Goal: Navigation & Orientation: Find specific page/section

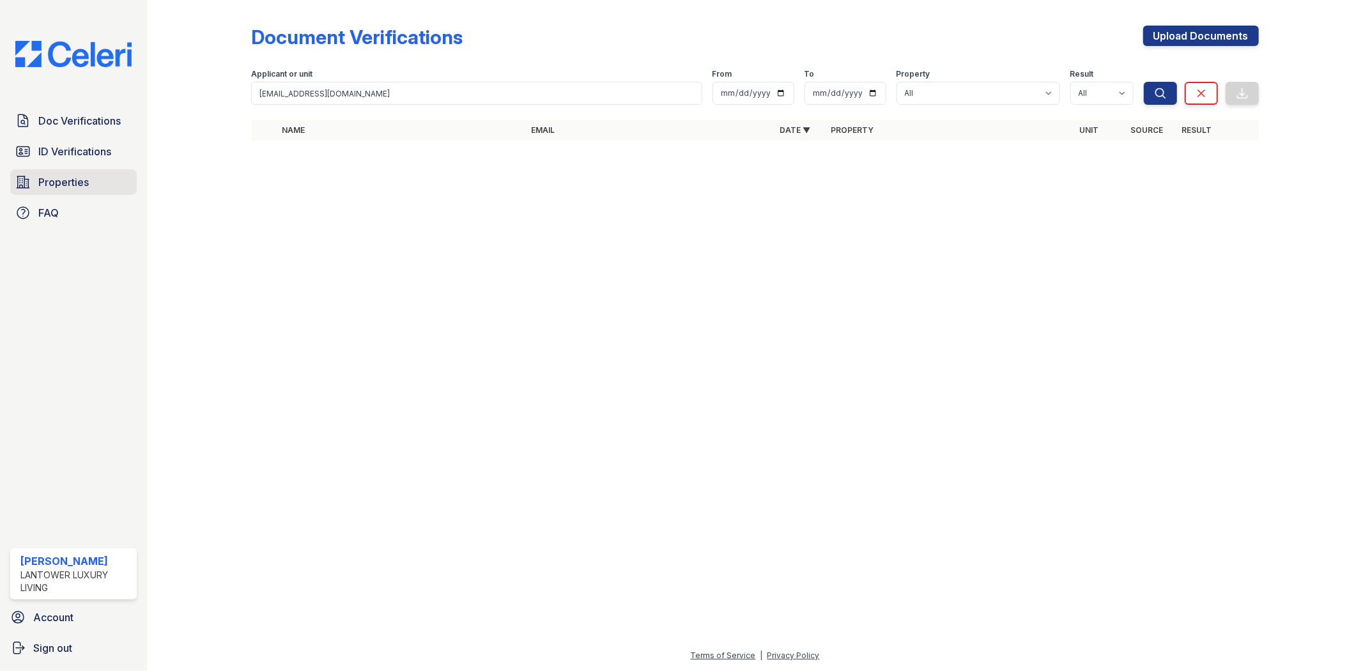
click at [74, 176] on span "Properties" at bounding box center [63, 181] width 50 height 15
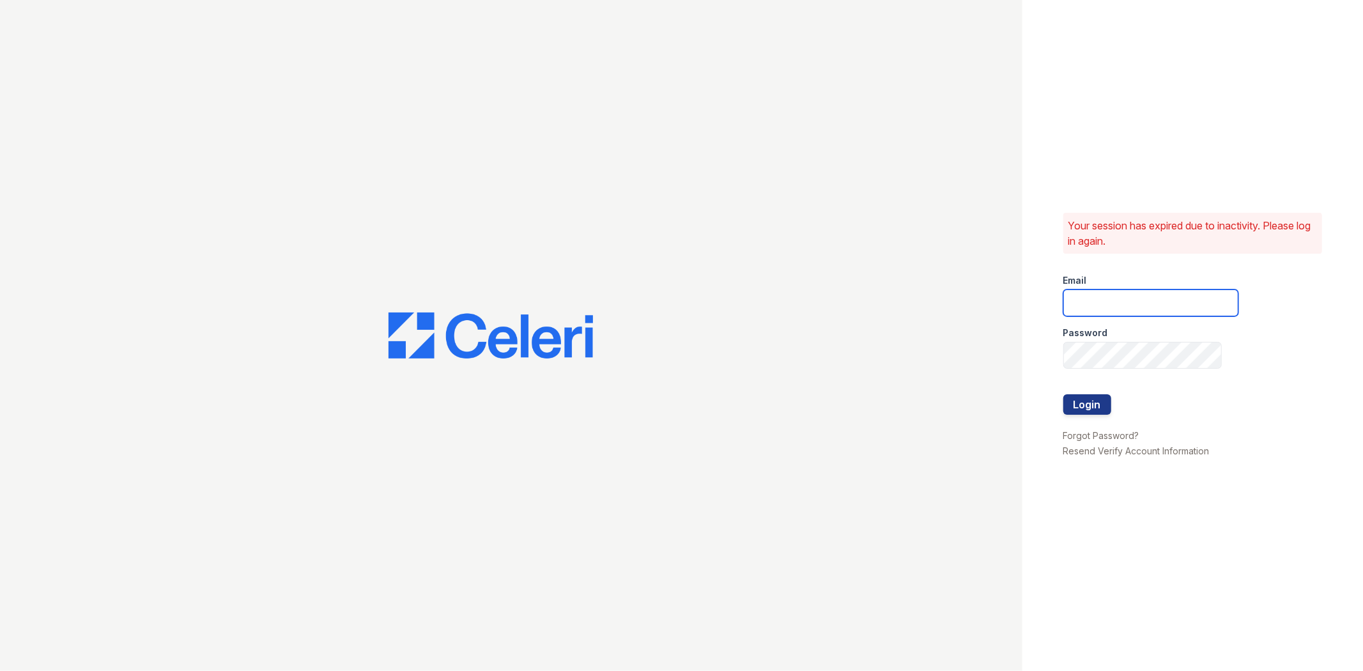
type input "[EMAIL_ADDRESS][DOMAIN_NAME]"
click at [536, 180] on button "Login" at bounding box center [1088, 404] width 48 height 20
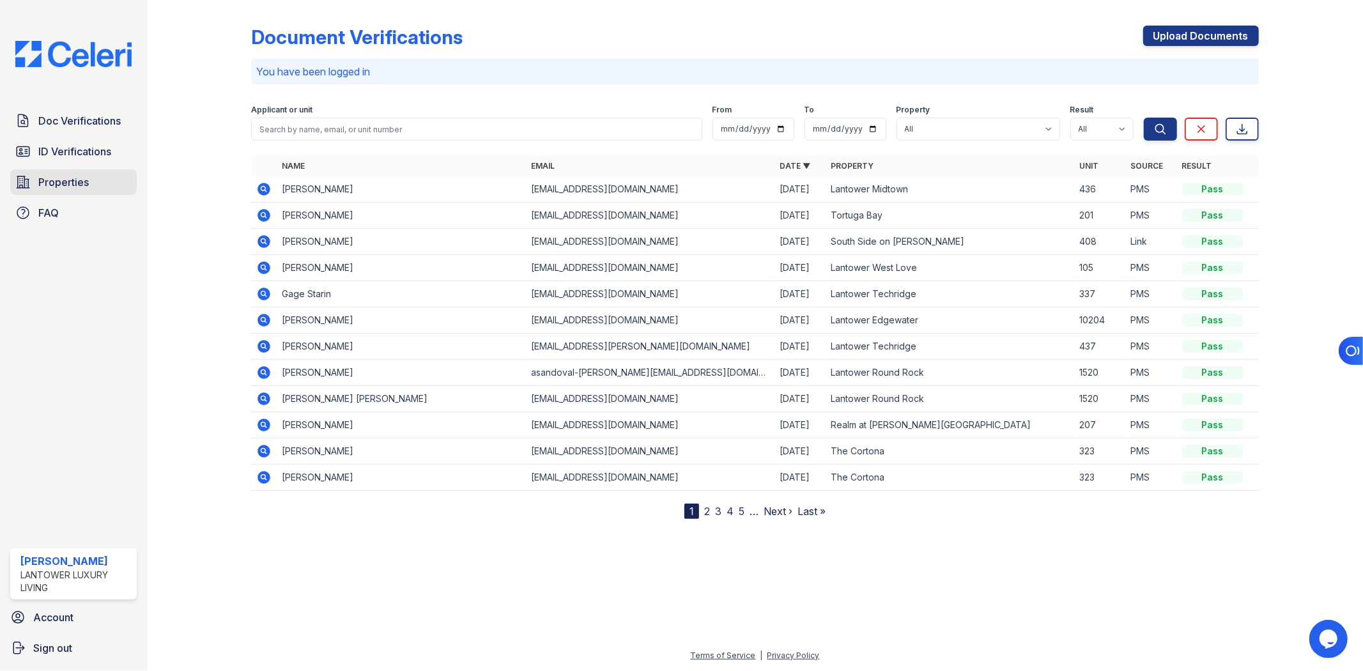
click at [52, 183] on span "Properties" at bounding box center [63, 181] width 50 height 15
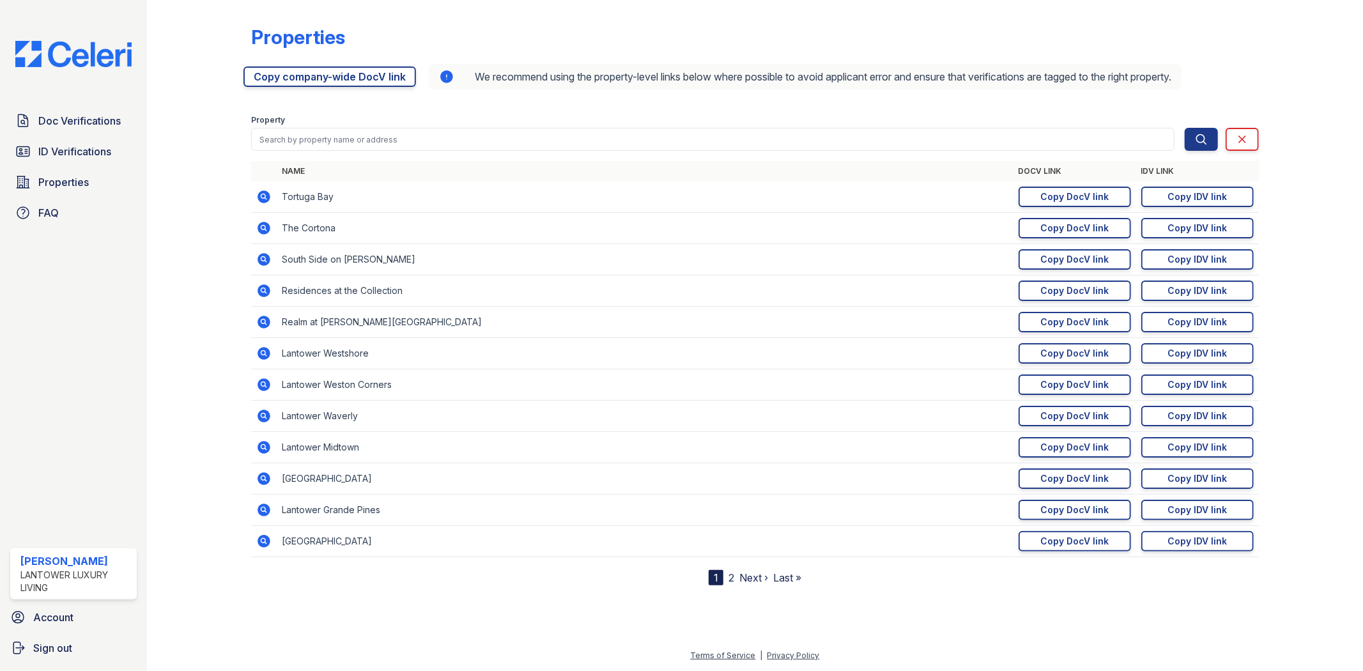
click at [731, 579] on link "2" at bounding box center [732, 577] width 6 height 13
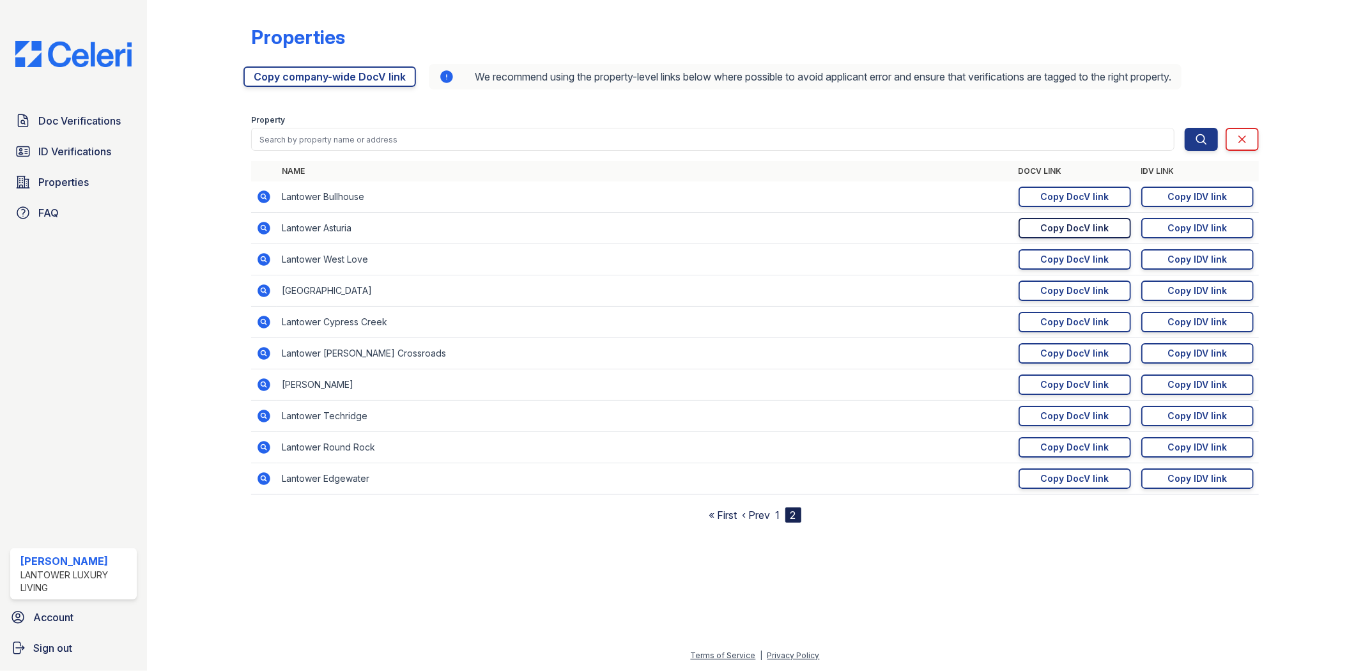
click at [1048, 228] on div "Copy DocV link" at bounding box center [1075, 228] width 68 height 13
